Goal: Information Seeking & Learning: Learn about a topic

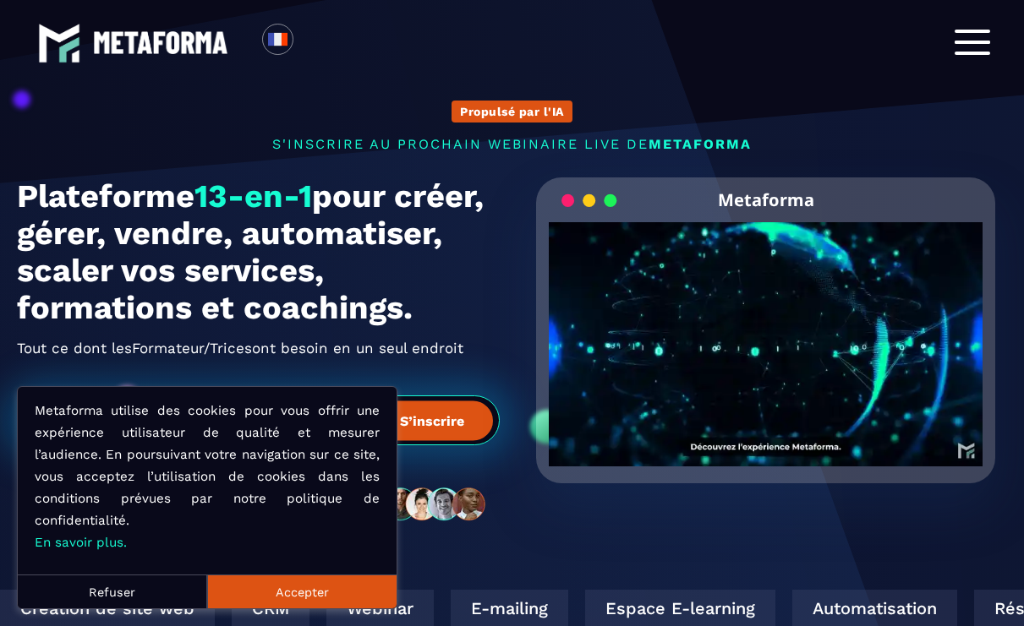
click at [325, 585] on button "Accepter" at bounding box center [301, 592] width 189 height 34
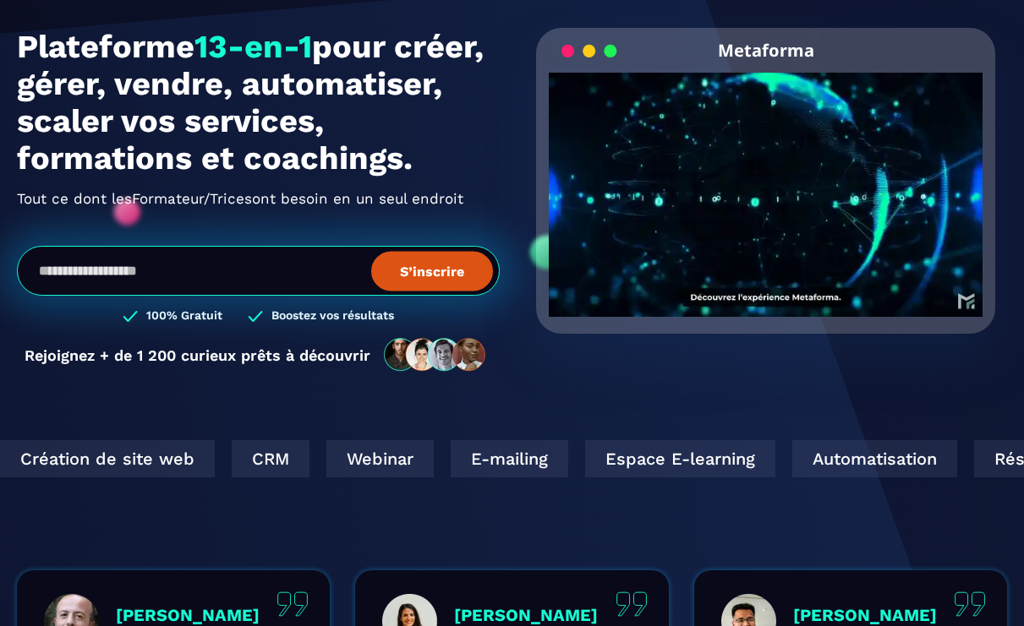
scroll to position [150, 0]
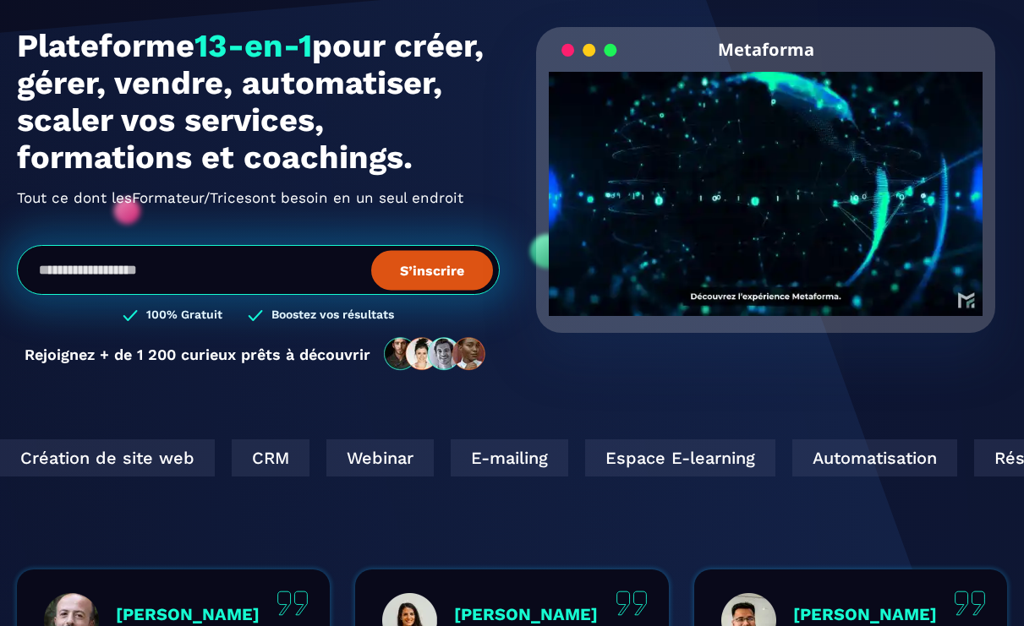
click at [344, 363] on p "Rejoignez + de 1 200 curieux prêts à découvrir" at bounding box center [198, 355] width 346 height 18
click at [275, 372] on div "Rejoignez + de 1 200 curieux prêts à découvrir" at bounding box center [258, 353] width 483 height 35
click at [263, 363] on p "Rejoignez + de 1 200 curieux prêts à découvrir" at bounding box center [198, 355] width 346 height 18
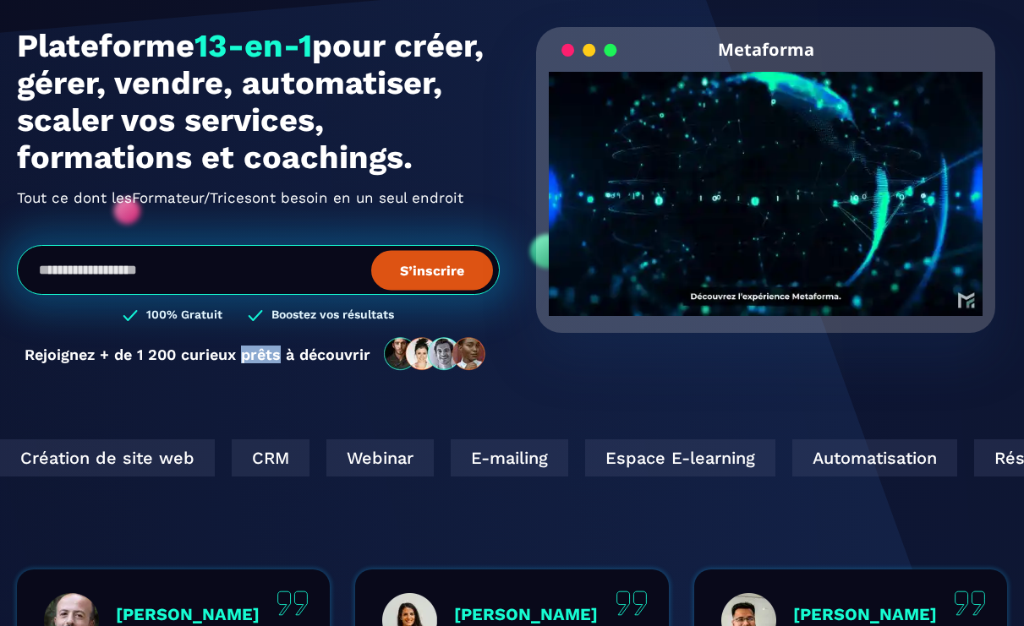
click at [208, 363] on p "Rejoignez + de 1 200 curieux prêts à découvrir" at bounding box center [198, 355] width 346 height 18
click at [161, 363] on p "Rejoignez + de 1 200 curieux prêts à découvrir" at bounding box center [198, 355] width 346 height 18
click at [226, 363] on p "Rejoignez + de 1 200 curieux prêts à découvrir" at bounding box center [198, 355] width 346 height 18
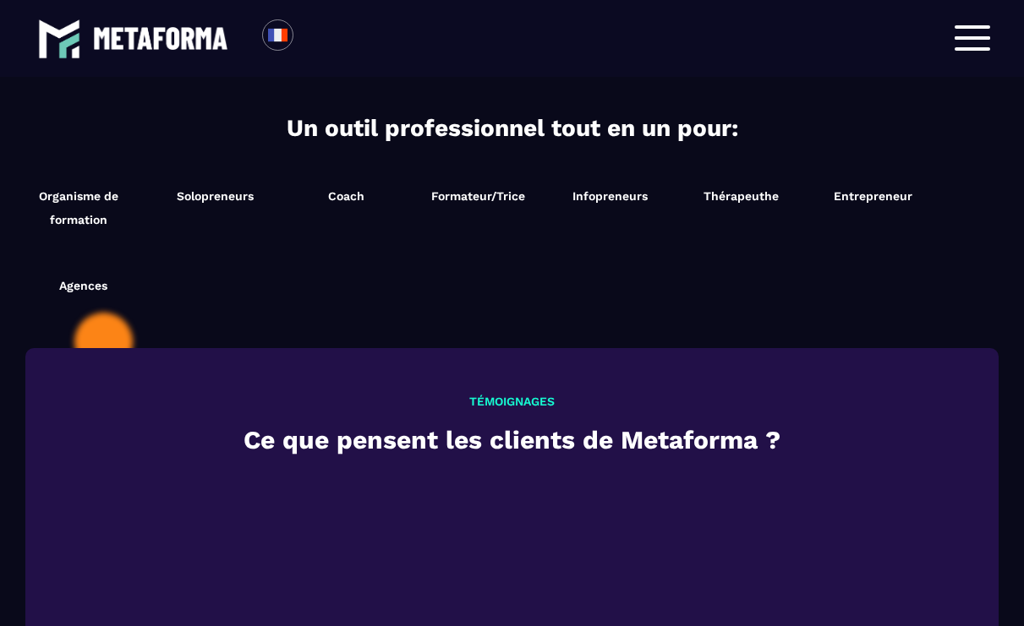
scroll to position [1890, 0]
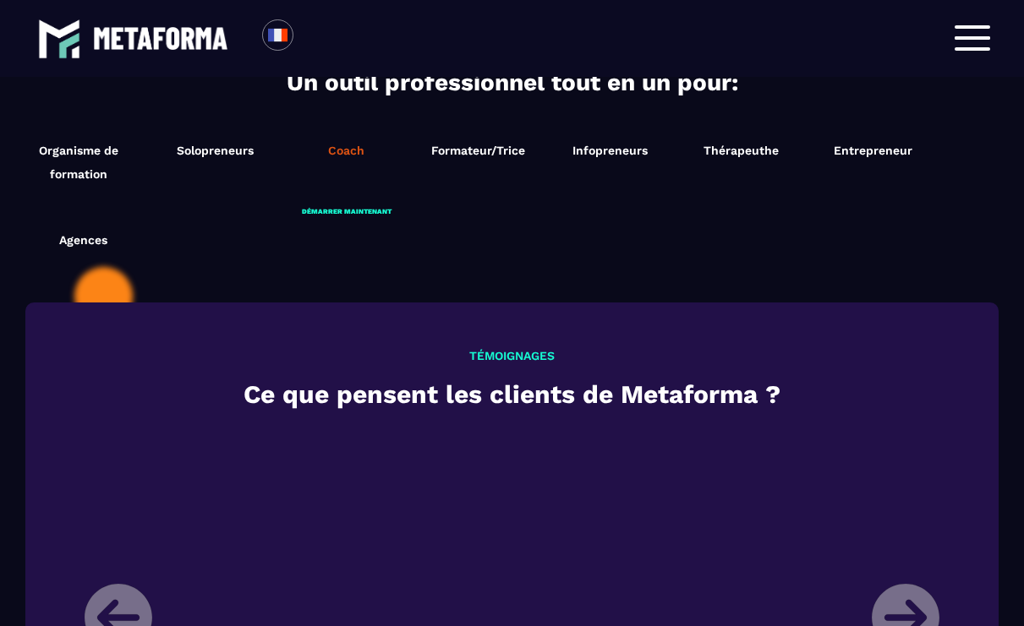
click at [345, 157] on span "Coach" at bounding box center [346, 151] width 36 height 14
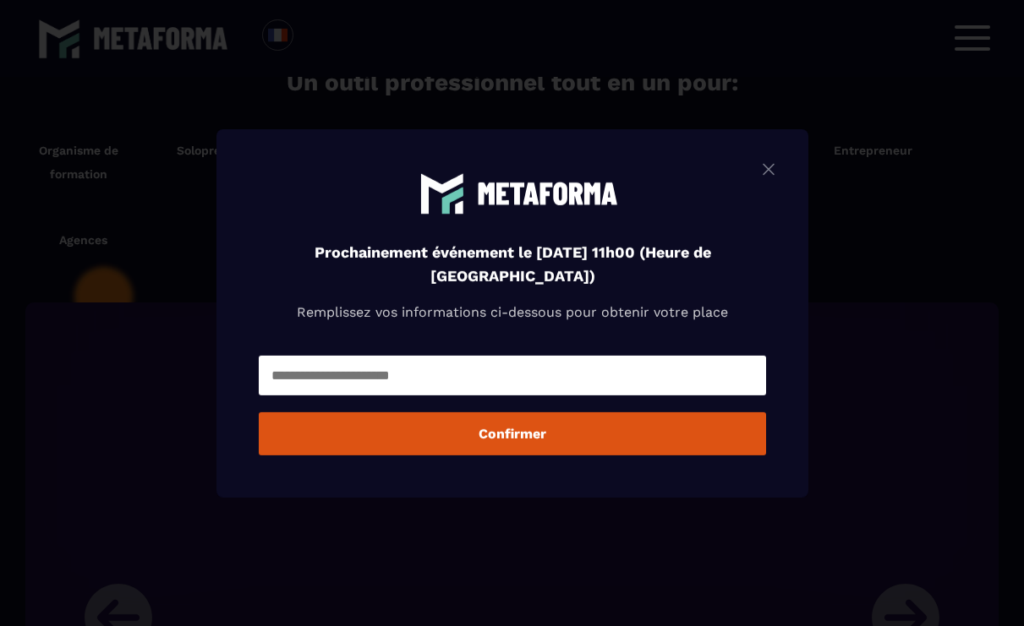
click at [770, 169] on img "Modal window" at bounding box center [768, 168] width 20 height 21
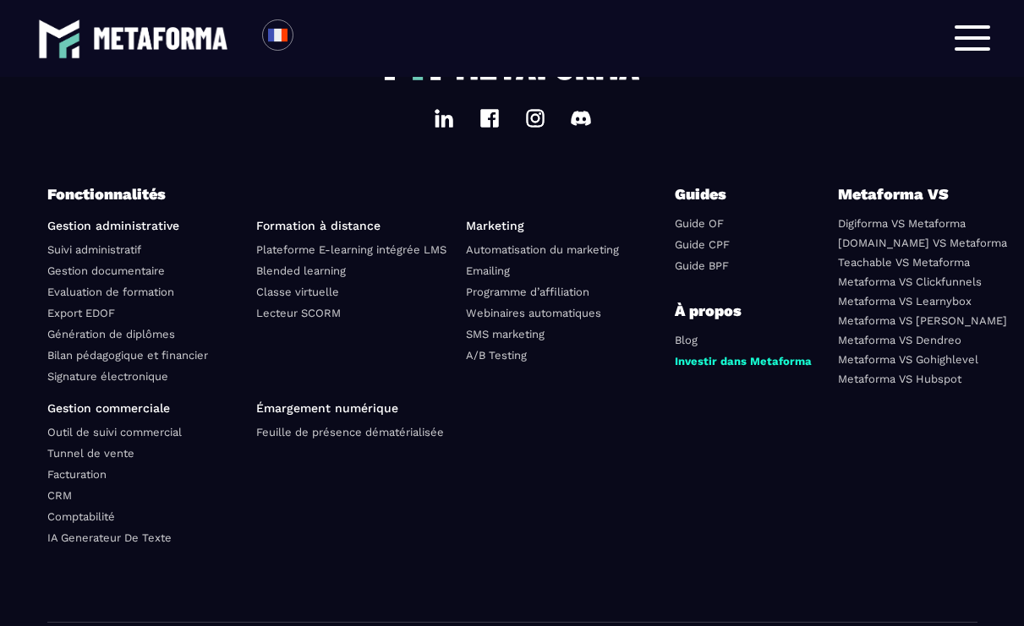
scroll to position [6139, 0]
